Goal: Information Seeking & Learning: Learn about a topic

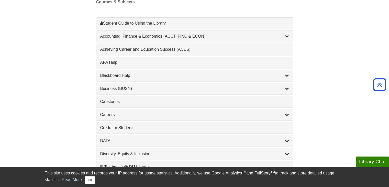
scroll to position [154, 0]
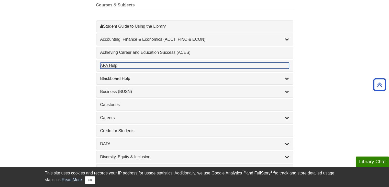
click at [106, 65] on div "APA Help , 1 guides" at bounding box center [194, 65] width 189 height 6
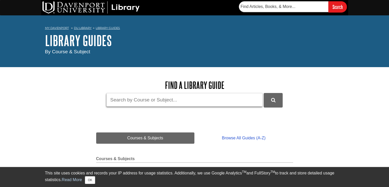
click at [144, 101] on input "Guide Search Terms" at bounding box center [184, 100] width 156 height 14
type input "Marketing"
click at [264, 93] on button "DU Library Guides Search" at bounding box center [273, 100] width 19 height 14
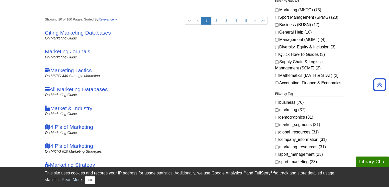
scroll to position [128, 0]
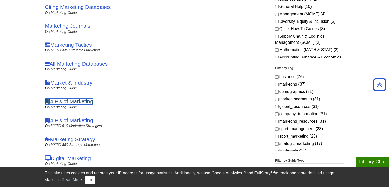
click at [81, 102] on link "4 P's of Marketing" at bounding box center [69, 101] width 48 height 6
